Goal: Find specific page/section: Find specific page/section

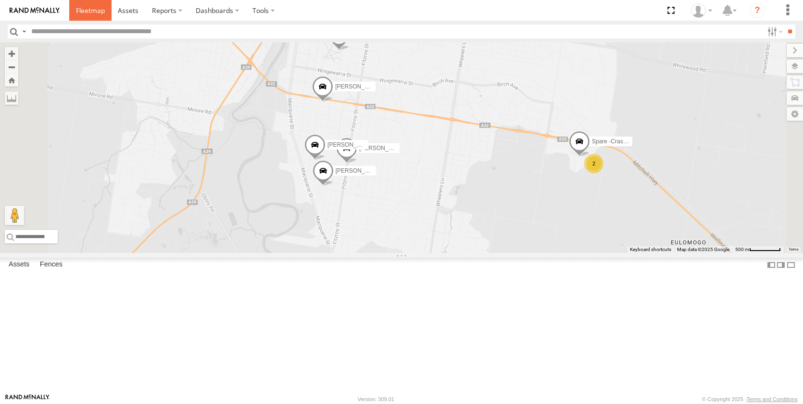
click at [84, 11] on span at bounding box center [90, 10] width 29 height 9
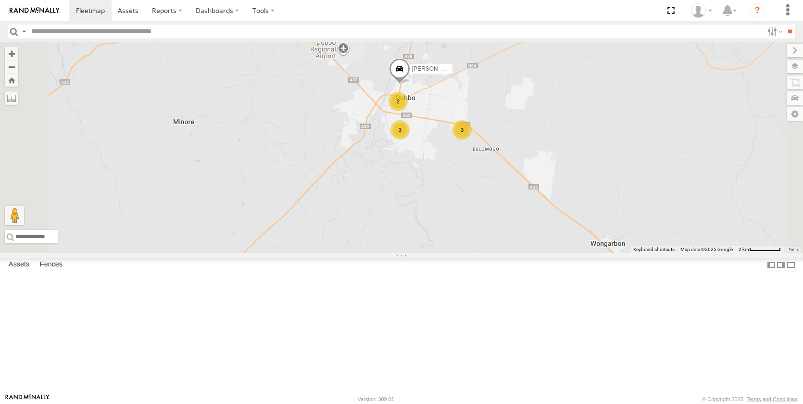
drag, startPoint x: 512, startPoint y: 199, endPoint x: 484, endPoint y: 311, distance: 115.6
click at [484, 253] on div "Darcy Furnell - NEW ute Kye Matterson Matt Rose 2 3 3 Harrison Maybury" at bounding box center [401, 147] width 803 height 211
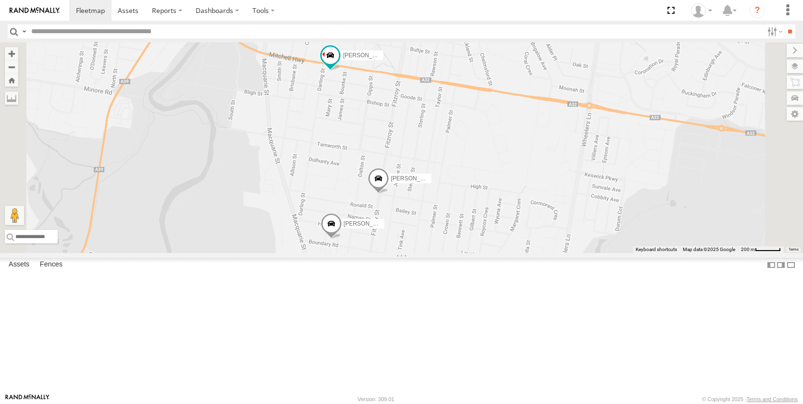
drag, startPoint x: 510, startPoint y: 288, endPoint x: 525, endPoint y: 176, distance: 113.1
click at [525, 178] on div "Darcy Furnell - NEW ute Kye Matterson Matt Rose Harrison Maybury Jack Parker Br…" at bounding box center [401, 147] width 803 height 211
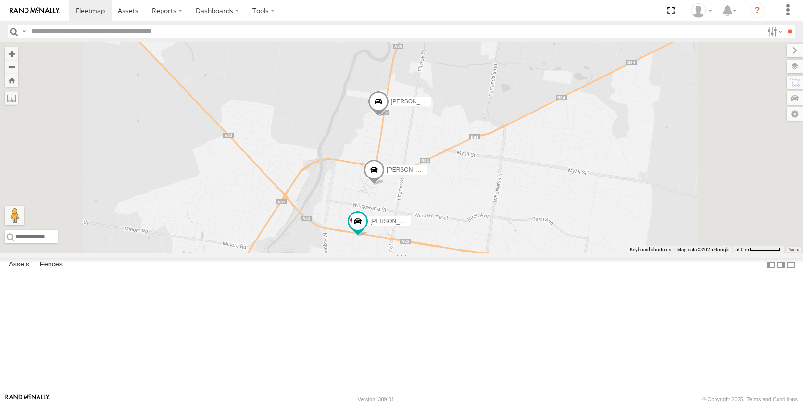
drag, startPoint x: 554, startPoint y: 214, endPoint x: 525, endPoint y: 186, distance: 39.8
click at [553, 253] on div "Darcy Furnell - NEW ute Kye Matterson Matt Rose Harrison Maybury Jack Parker Br…" at bounding box center [401, 147] width 803 height 211
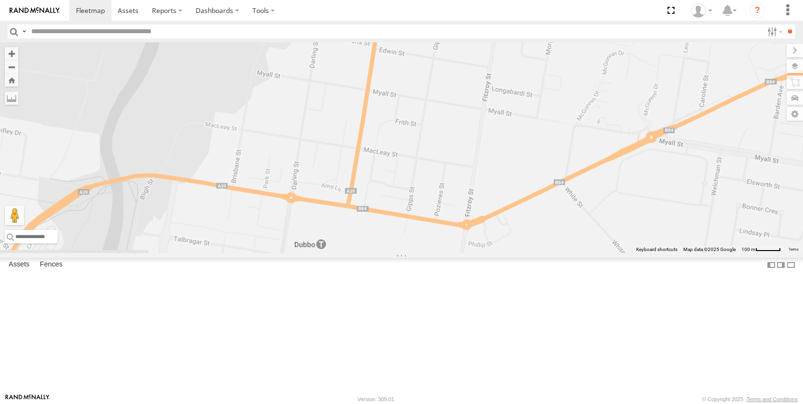
drag, startPoint x: 637, startPoint y: 314, endPoint x: 516, endPoint y: 123, distance: 226.1
click at [520, 113] on div "Darcy Furnell - NEW ute Kye Matterson Matt Rose Harrison Maybury Jack Parker Br…" at bounding box center [401, 147] width 803 height 211
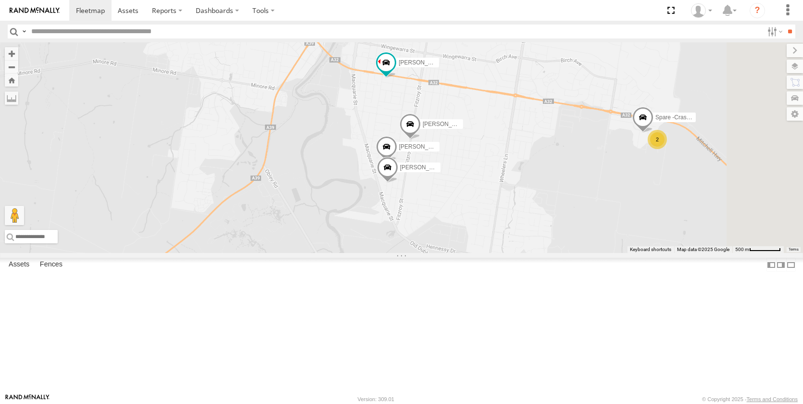
drag, startPoint x: 593, startPoint y: 256, endPoint x: 580, endPoint y: 132, distance: 124.8
click at [581, 137] on div "Darcy Furnell - NEW ute Kye Matterson Matt Rose Harrison Maybury Jack Parker Br…" at bounding box center [401, 147] width 803 height 211
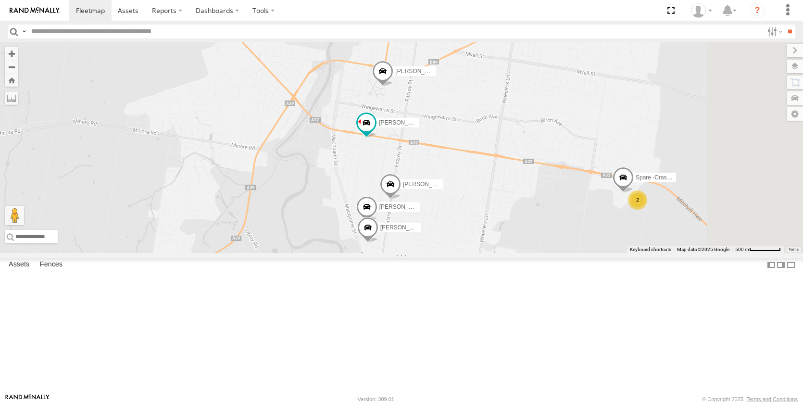
drag, startPoint x: 596, startPoint y: 194, endPoint x: 577, endPoint y: 260, distance: 68.5
click at [577, 253] on div "Darcy Furnell - NEW ute Kye Matterson Matt Rose Harrison Maybury Jack Parker Br…" at bounding box center [401, 147] width 803 height 211
click at [83, 12] on span at bounding box center [90, 10] width 29 height 9
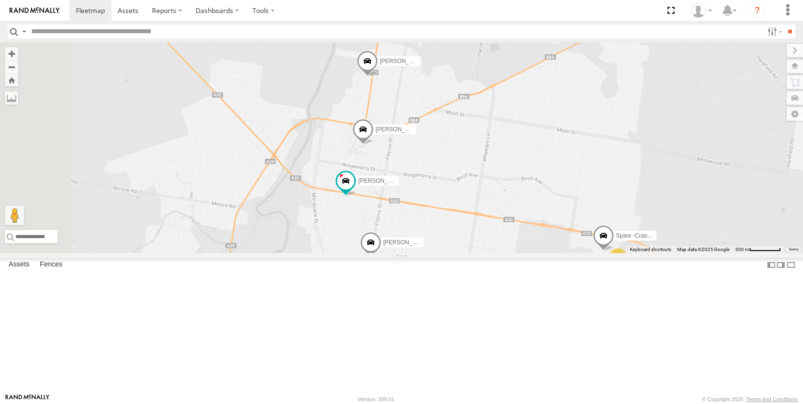
drag, startPoint x: 499, startPoint y: 234, endPoint x: 517, endPoint y: 165, distance: 71.5
click at [517, 165] on div "Darcy Furnell - NEW ute Kye Matterson Jack Parker Billy Richardson Harrison May…" at bounding box center [401, 147] width 803 height 211
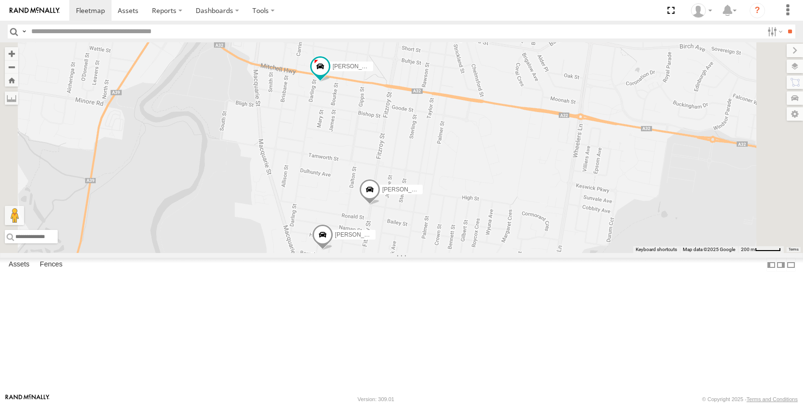
drag, startPoint x: 518, startPoint y: 278, endPoint x: 552, endPoint y: 176, distance: 106.8
click at [552, 176] on div "Darcy Furnell - NEW ute Kye Matterson Jack Parker Billy Richardson Harrison May…" at bounding box center [401, 147] width 803 height 211
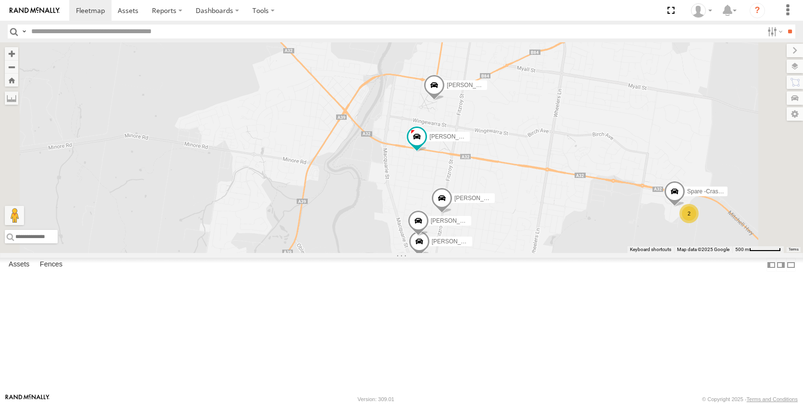
drag, startPoint x: 553, startPoint y: 178, endPoint x: 601, endPoint y: 225, distance: 67.0
click at [601, 225] on div "Darcy Furnell - NEW ute Kye Matterson Jack Parker Billy Richardson Harrison May…" at bounding box center [401, 147] width 803 height 211
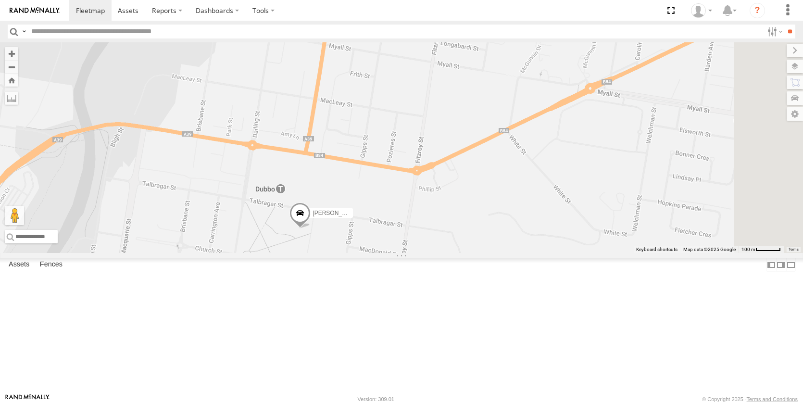
drag, startPoint x: 554, startPoint y: 245, endPoint x: 525, endPoint y: 84, distance: 163.8
click at [525, 84] on div "Darcy Furnell - NEW ute Kye Matterson Jack Parker Billy Richardson Harrison May…" at bounding box center [401, 147] width 803 height 211
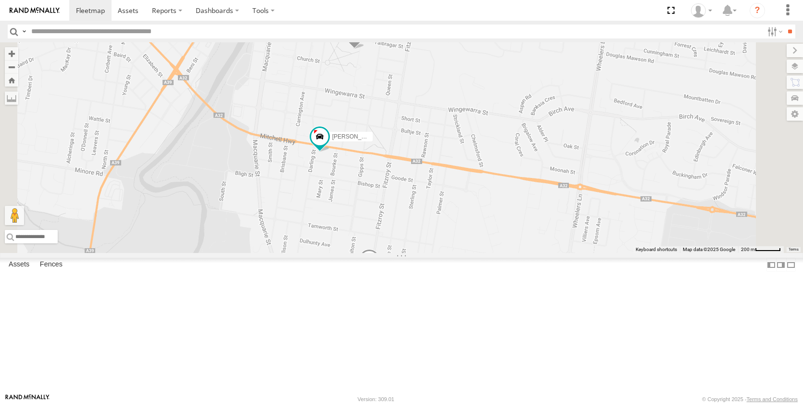
drag, startPoint x: 563, startPoint y: 211, endPoint x: 556, endPoint y: 121, distance: 90.6
click at [556, 121] on div "Darcy Furnell - NEW ute Kye Matterson Jack Parker Billy Richardson Harrison May…" at bounding box center [401, 147] width 803 height 211
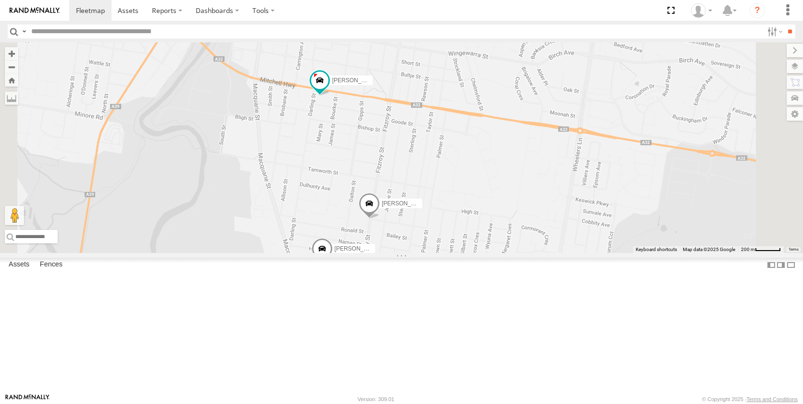
drag, startPoint x: 561, startPoint y: 179, endPoint x: 556, endPoint y: 114, distance: 65.6
click at [561, 112] on div "Darcy Furnell - NEW ute Kye Matterson Jack Parker Billy Richardson Harrison May…" at bounding box center [401, 147] width 803 height 211
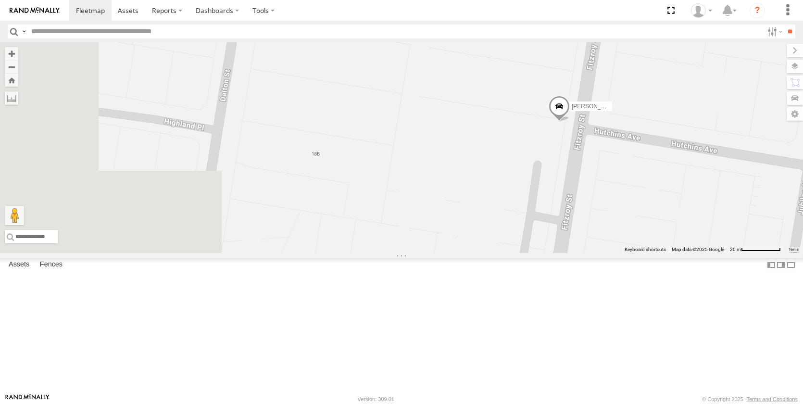
drag, startPoint x: 395, startPoint y: 153, endPoint x: 577, endPoint y: 180, distance: 183.2
click at [577, 180] on div "Darcy Furnell - NEW ute Kye Matterson Jack Parker Billy Richardson Harrison May…" at bounding box center [401, 147] width 803 height 211
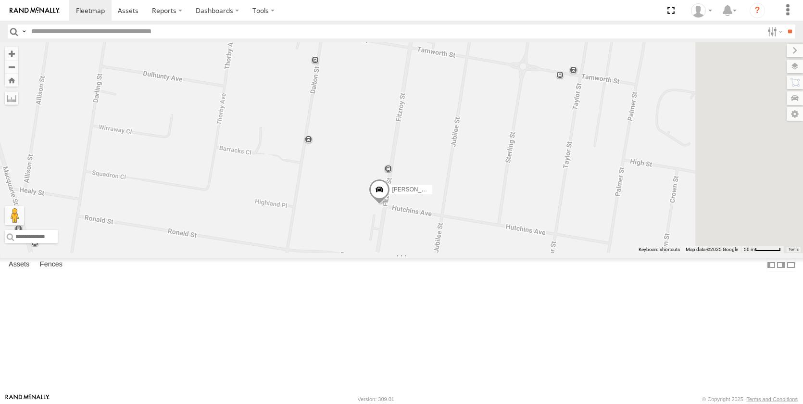
drag, startPoint x: 682, startPoint y: 210, endPoint x: 569, endPoint y: 289, distance: 138.2
click at [563, 253] on div "Darcy Furnell - NEW ute Kye Matterson Jack Parker Billy Richardson Harrison May…" at bounding box center [401, 147] width 803 height 211
